Goal: Task Accomplishment & Management: Complete application form

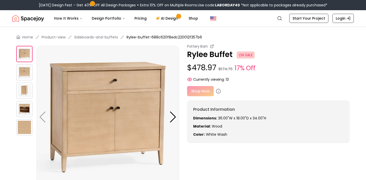
click at [23, 90] on img at bounding box center [24, 90] width 16 height 16
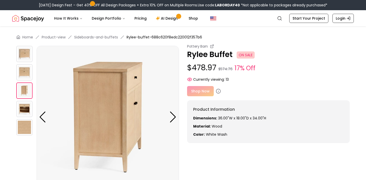
click at [22, 70] on img at bounding box center [24, 72] width 16 height 16
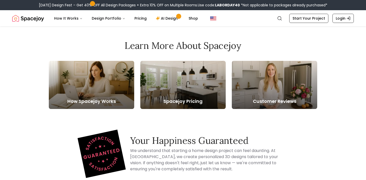
scroll to position [275, 0]
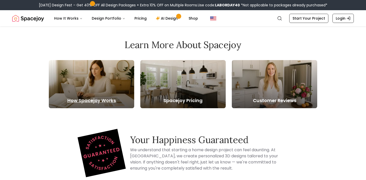
click at [91, 93] on div at bounding box center [91, 84] width 85 height 48
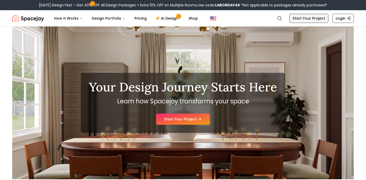
click at [305, 18] on link "Start Your Project" at bounding box center [308, 18] width 39 height 9
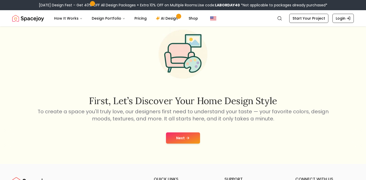
scroll to position [40, 0]
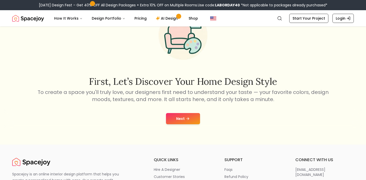
click at [193, 118] on button "Next" at bounding box center [183, 118] width 34 height 11
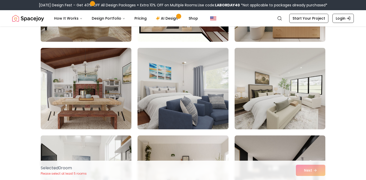
scroll to position [813, 0]
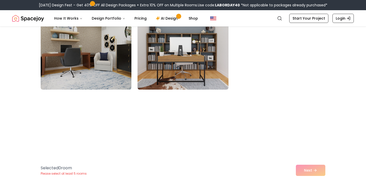
scroll to position [592, 0]
